Goal: Task Accomplishment & Management: Manage account settings

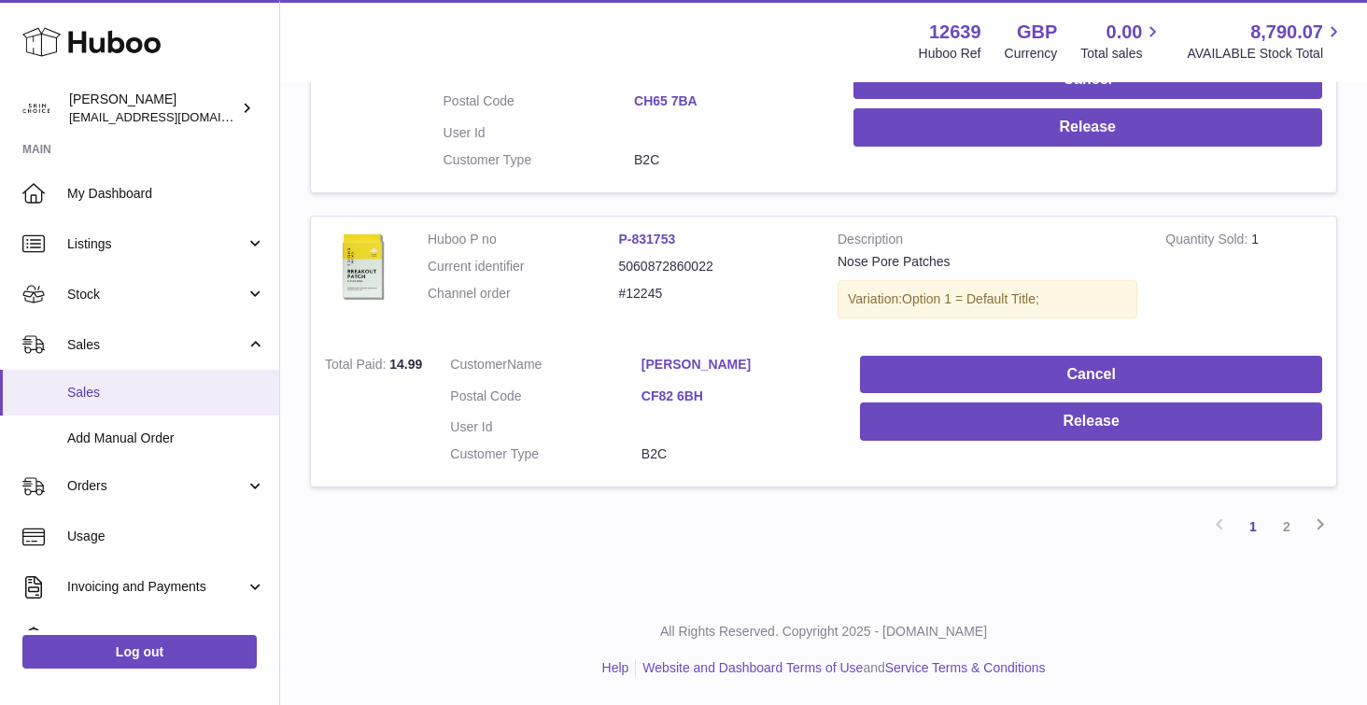
click at [140, 399] on span "Sales" at bounding box center [166, 393] width 198 height 18
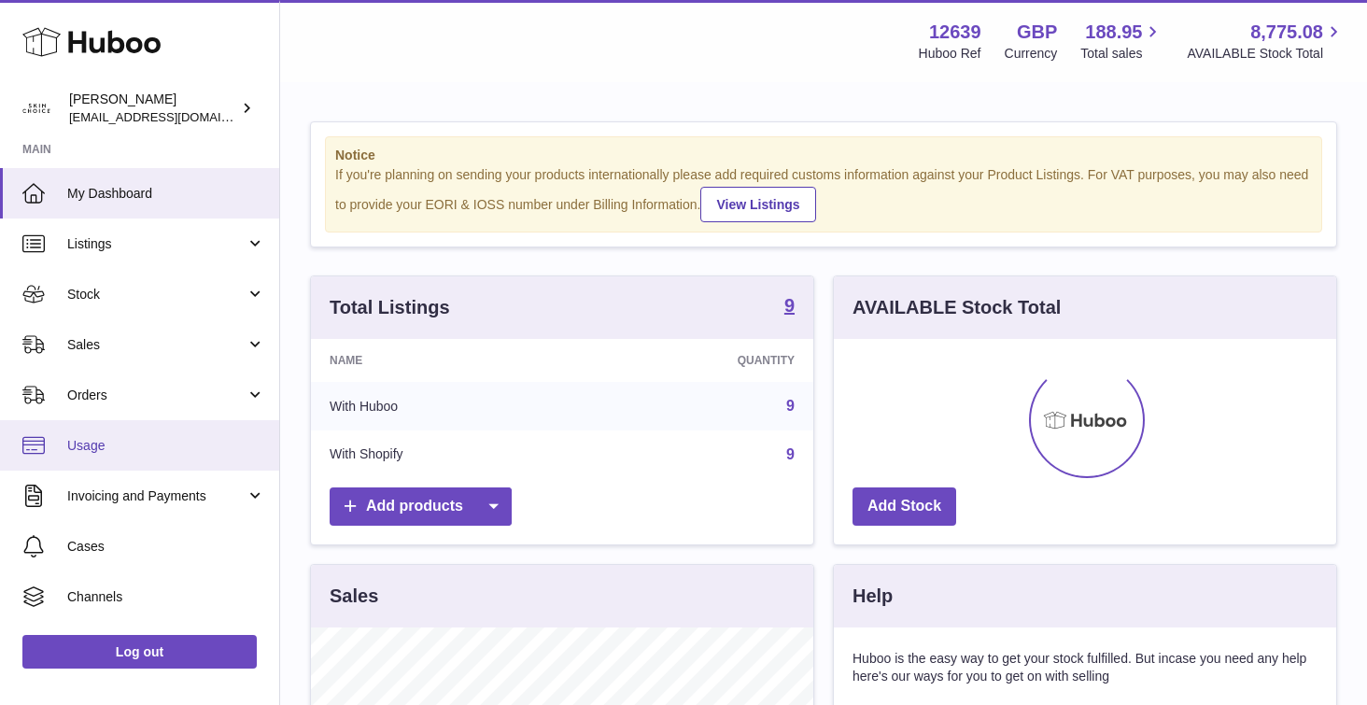
scroll to position [291, 502]
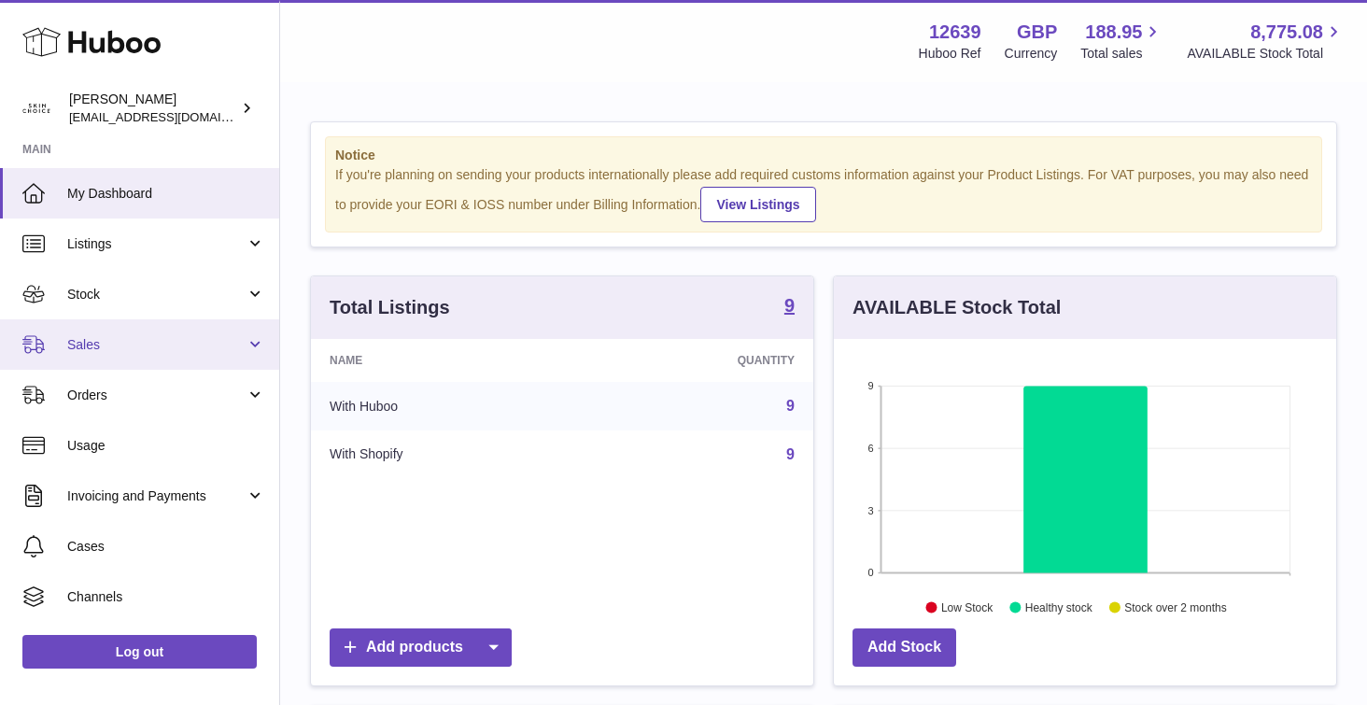
click at [168, 346] on span "Sales" at bounding box center [156, 345] width 178 height 18
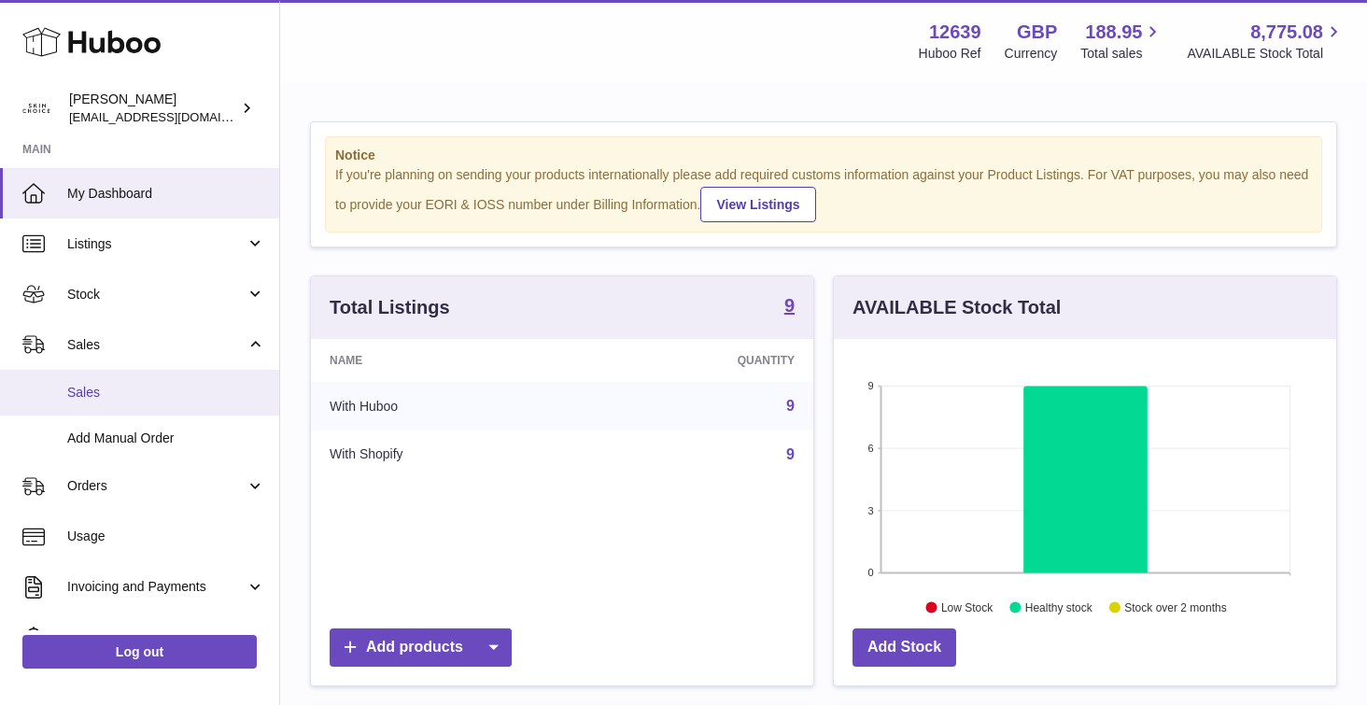
click at [165, 382] on link "Sales" at bounding box center [139, 393] width 279 height 46
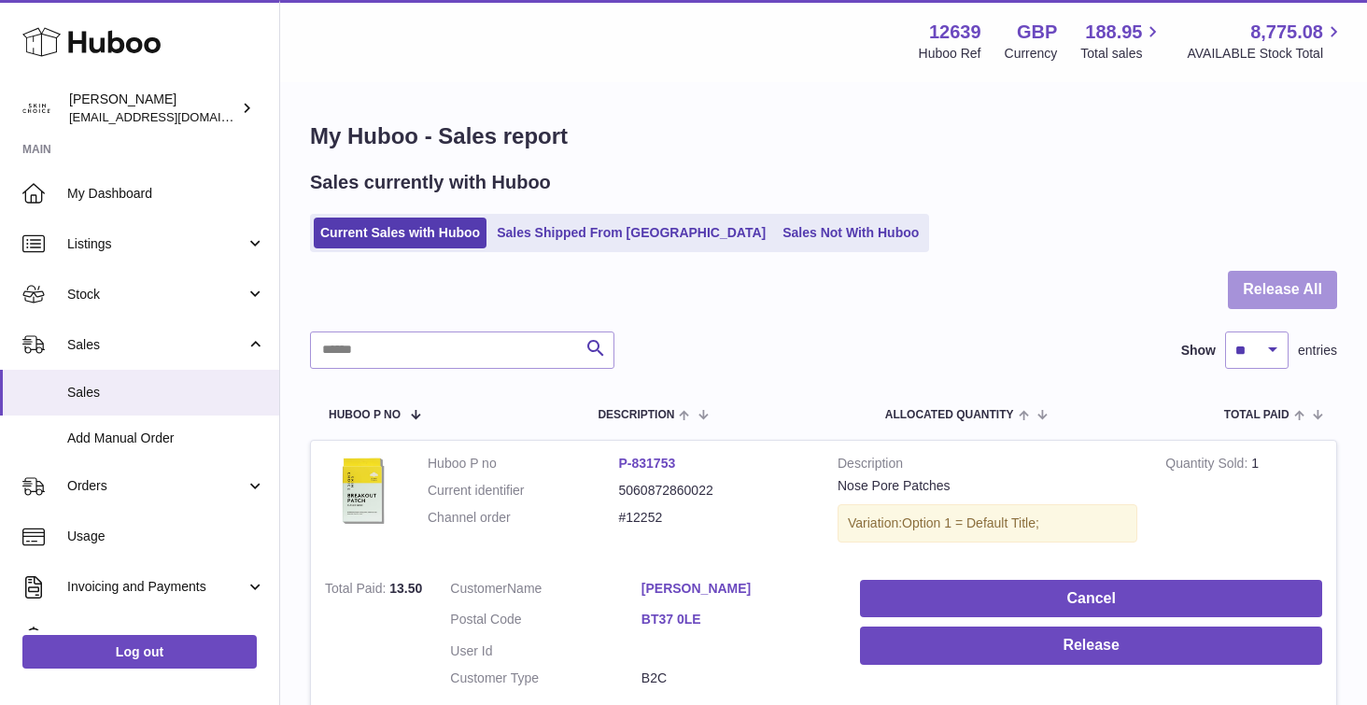
click at [1306, 276] on button "Release All" at bounding box center [1282, 290] width 109 height 38
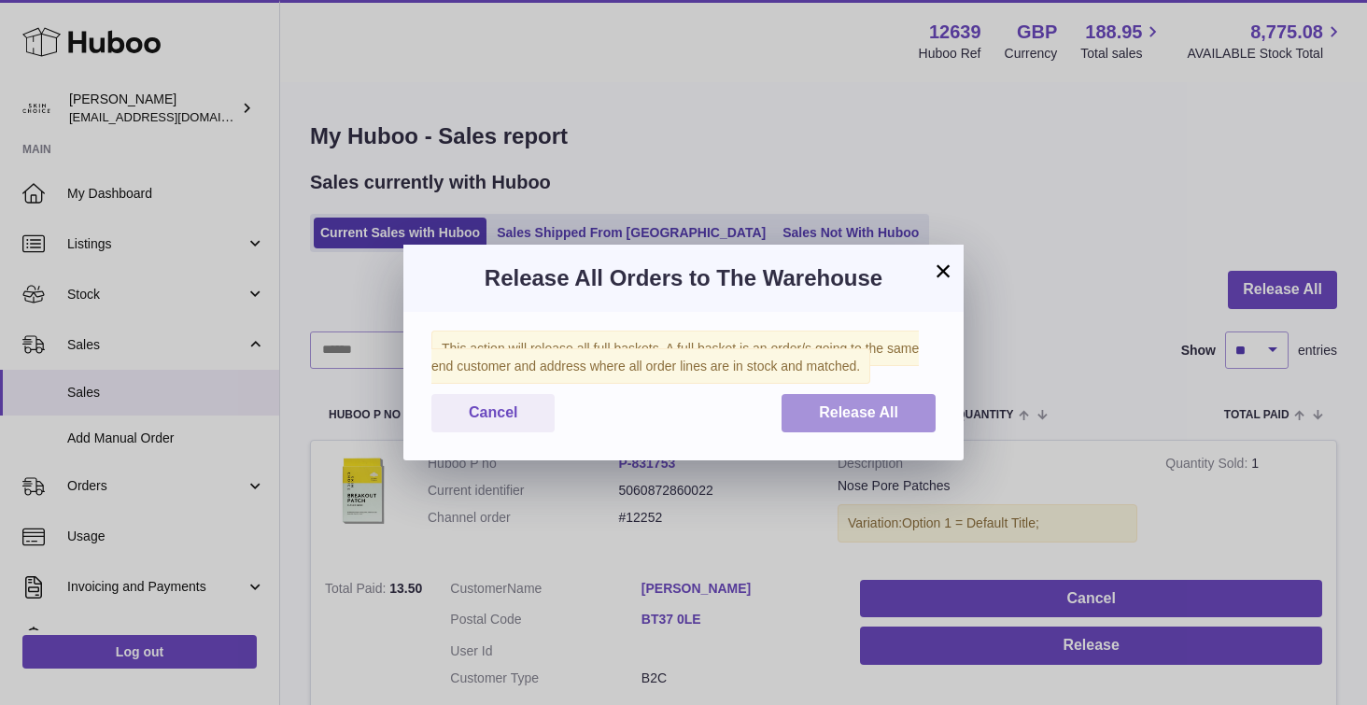
click at [877, 401] on button "Release All" at bounding box center [858, 413] width 154 height 38
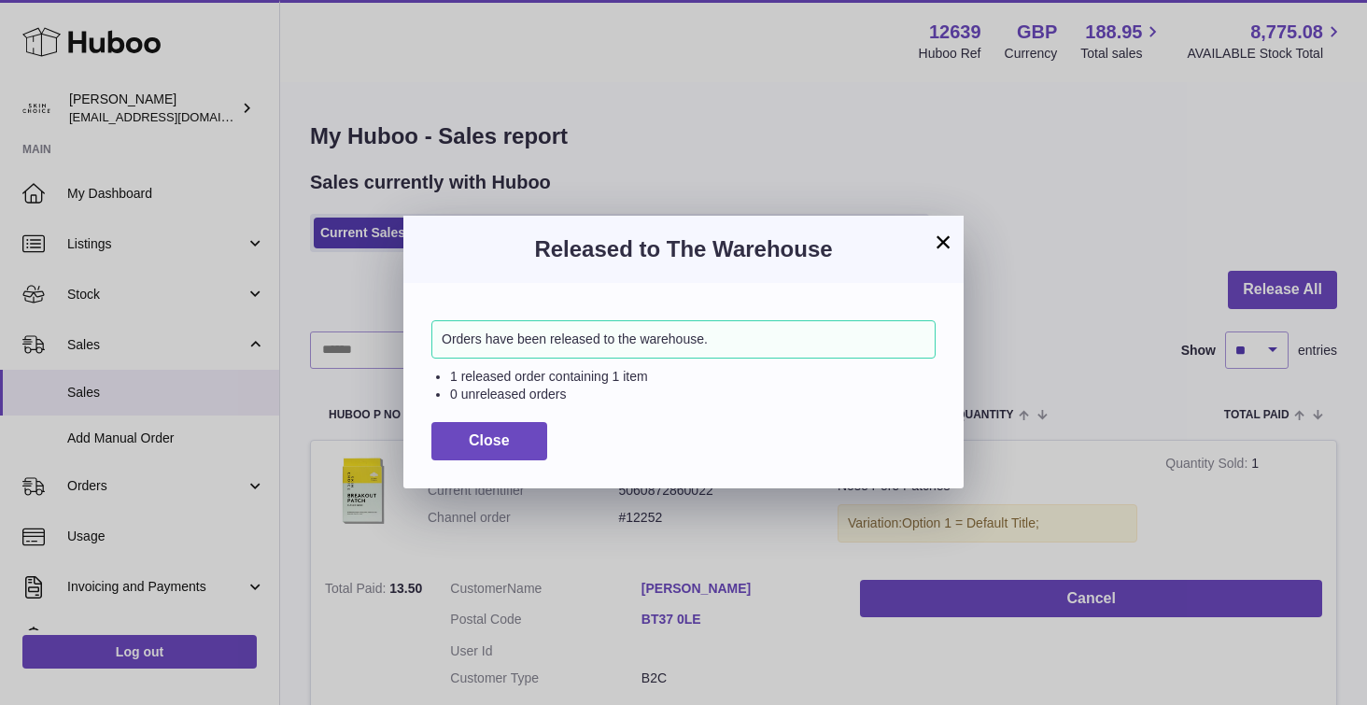
click at [951, 253] on div "Released to The Warehouse" at bounding box center [683, 249] width 560 height 67
click at [947, 250] on button "×" at bounding box center [943, 242] width 22 height 22
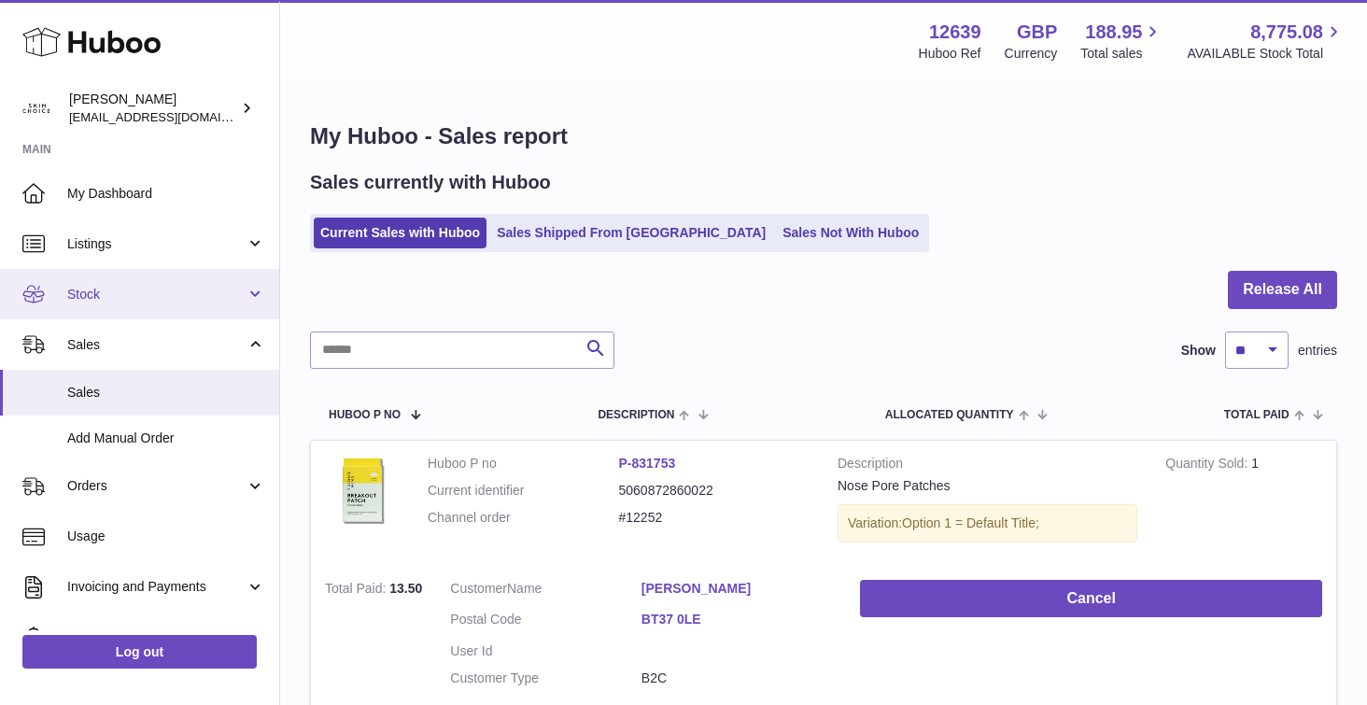
click at [175, 283] on link "Stock" at bounding box center [139, 294] width 279 height 50
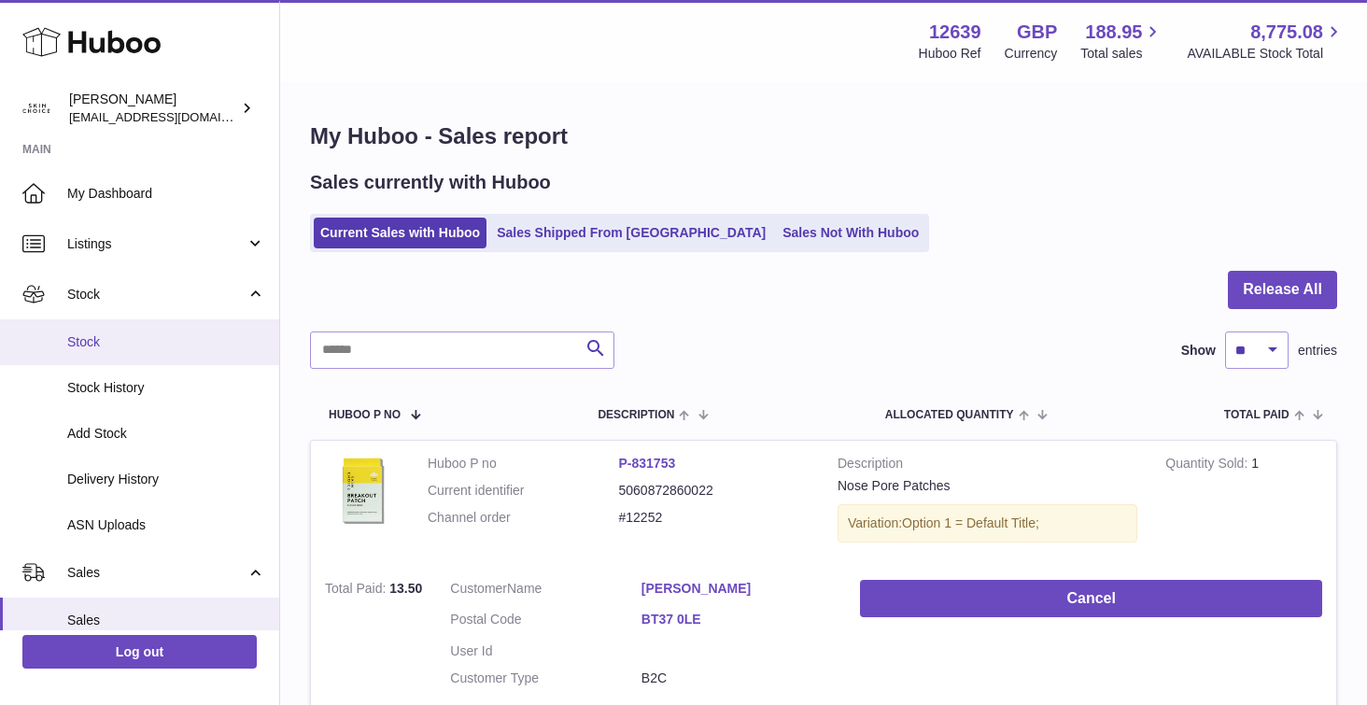
click at [157, 347] on span "Stock" at bounding box center [166, 342] width 198 height 18
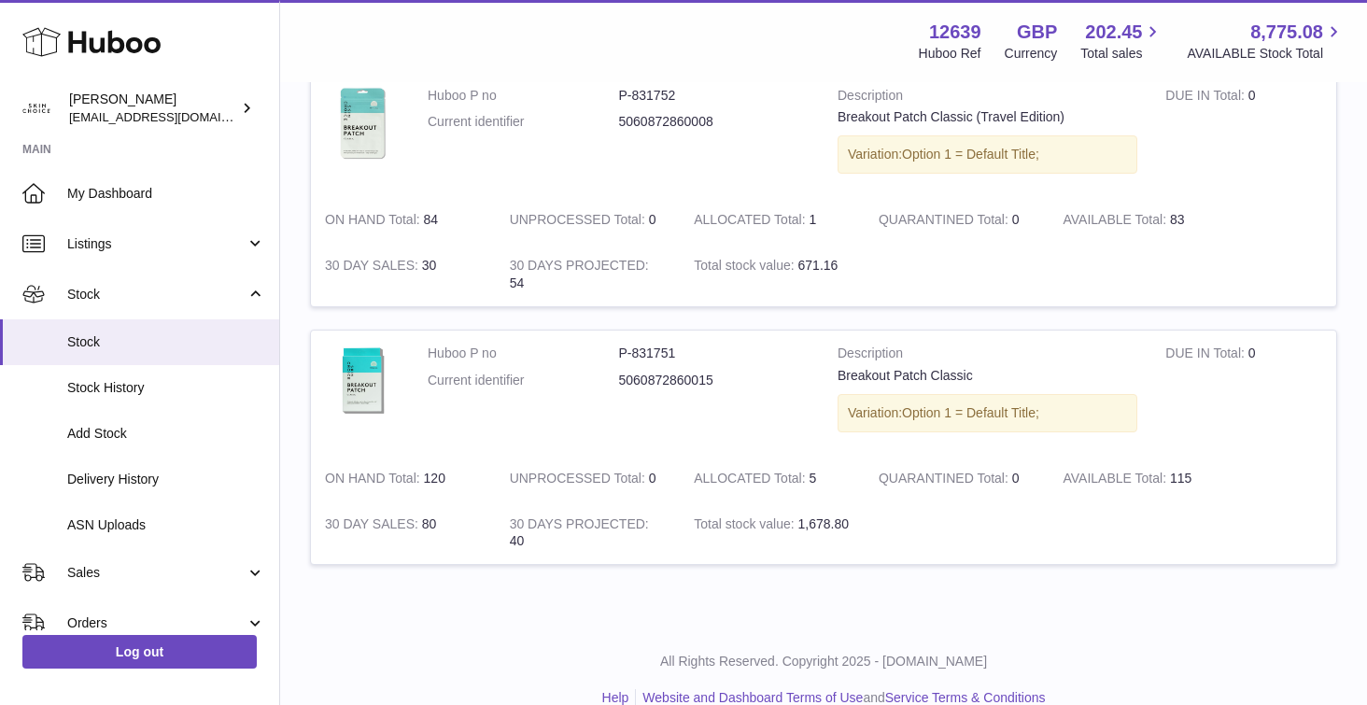
scroll to position [2082, 0]
